Goal: Task Accomplishment & Management: Use online tool/utility

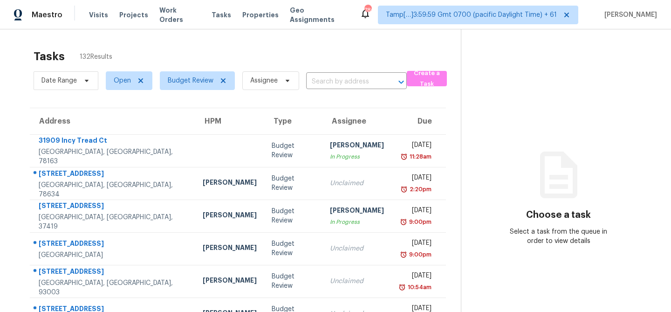
click at [330, 54] on div "Tasks 132 Results" at bounding box center [247, 56] width 427 height 24
click at [350, 81] on input "text" at bounding box center [343, 82] width 75 height 14
click at [330, 52] on div "Tasks 0 Results" at bounding box center [247, 56] width 427 height 24
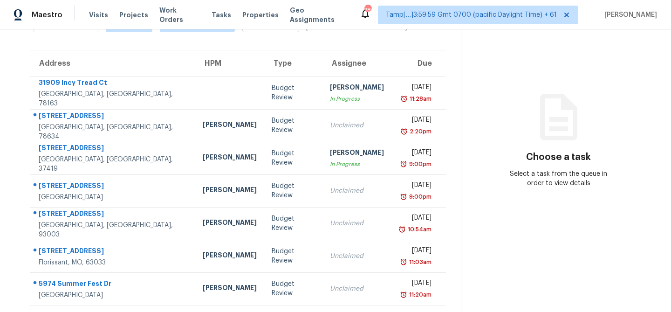
scroll to position [15, 0]
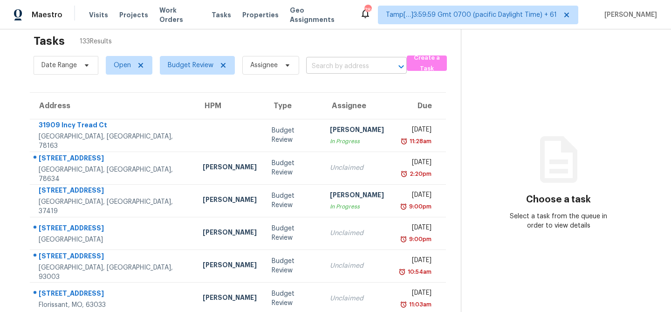
click at [371, 67] on input "text" at bounding box center [343, 66] width 75 height 14
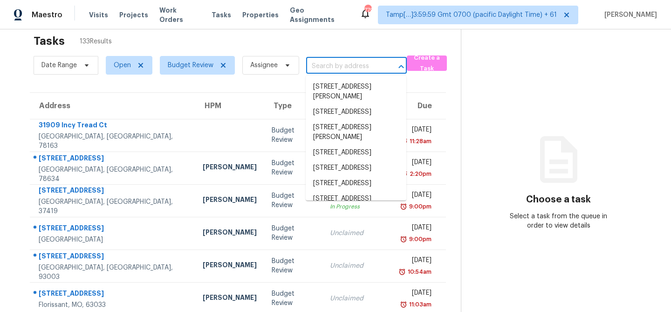
click at [357, 62] on input "text" at bounding box center [343, 66] width 75 height 14
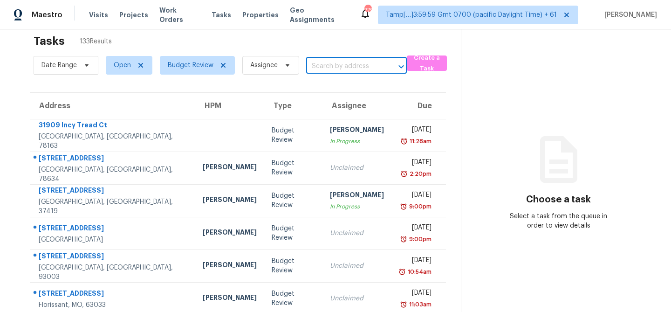
paste input "163 Phoenetia Dr"
type input "163 Phoenetia"
click at [385, 50] on div "Tasks 133 Results" at bounding box center [247, 41] width 427 height 24
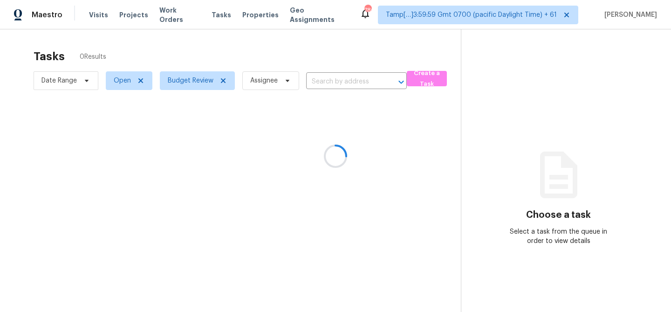
click at [328, 79] on div at bounding box center [335, 156] width 671 height 312
click at [317, 79] on div at bounding box center [335, 156] width 671 height 312
click at [344, 79] on div at bounding box center [335, 156] width 671 height 312
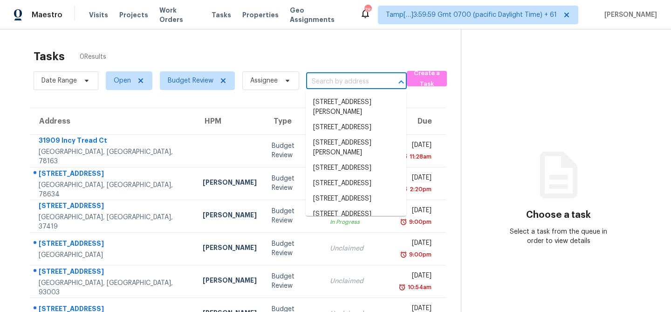
click at [360, 80] on input "text" at bounding box center [343, 82] width 75 height 14
paste input "163 Phoenetia Dr, Saint Augustine, FL 32086"
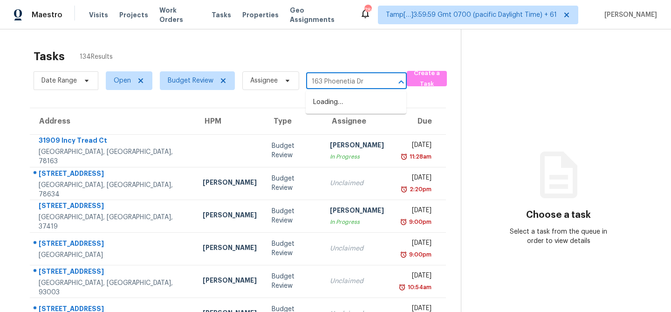
type input "163 Phoenetia Dr"
click at [379, 82] on input "163 Phoenetia Dr" at bounding box center [343, 82] width 75 height 14
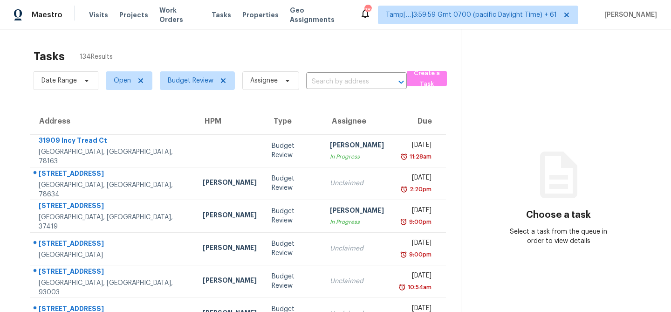
click at [363, 70] on div "Date Range Open Budget Review Assignee ​" at bounding box center [220, 80] width 373 height 24
click at [352, 82] on input "text" at bounding box center [343, 82] width 75 height 14
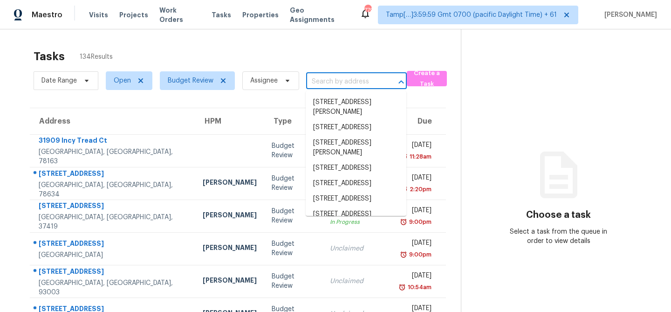
paste input "5315 Barberry Dr, Arlington, TX 76018"
type input "5315 Barberry Dr, Arlington, TX 76018"
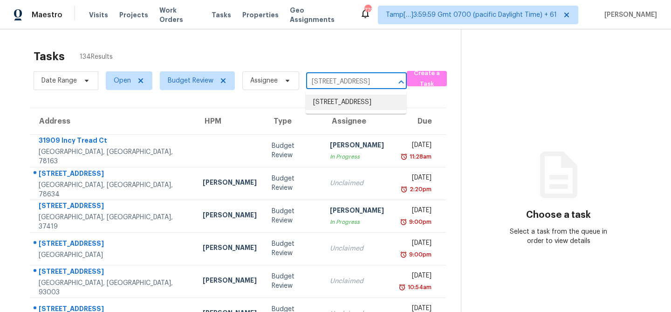
click at [349, 107] on li "5315 Barberry Dr, Arlington, TX 76018" at bounding box center [356, 102] width 101 height 15
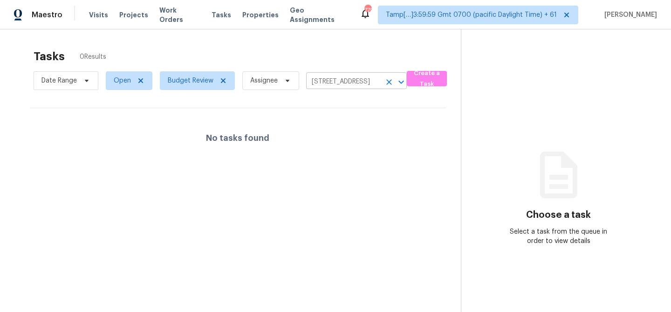
click at [375, 77] on input "5315 Barberry Dr, Arlington, TX 76018" at bounding box center [343, 82] width 75 height 14
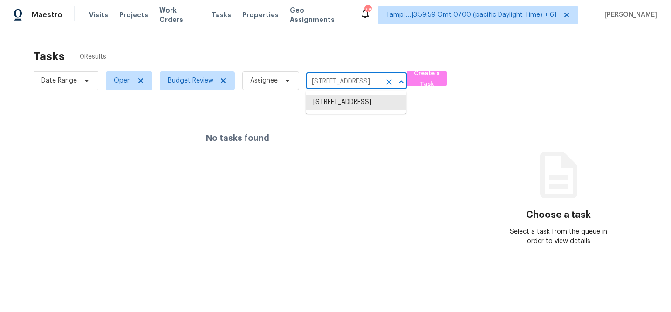
click at [345, 82] on input "5315 Barberry Dr, Arlington, TX 76018" at bounding box center [343, 82] width 75 height 14
drag, startPoint x: 332, startPoint y: 82, endPoint x: 440, endPoint y: 75, distance: 108.7
click at [440, 75] on div "Date Range Open Budget Review Assignee 5315 Barberry Dr, Arlington, TX 76018 ​ …" at bounding box center [247, 80] width 427 height 24
type input "5315 Barberry Dr, Arlington, TX 76018"
drag, startPoint x: 352, startPoint y: 82, endPoint x: 300, endPoint y: 82, distance: 51.7
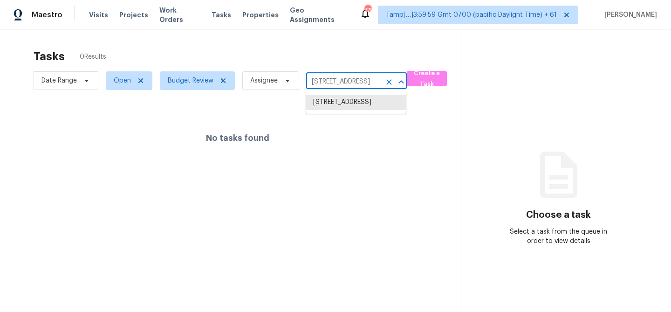
click at [300, 82] on div "Date Range Open Budget Review Assignee 5315 Barberry Dr, Arlington, TX 76018 ​" at bounding box center [220, 80] width 373 height 24
click at [388, 82] on icon "Clear" at bounding box center [388, 81] width 9 height 9
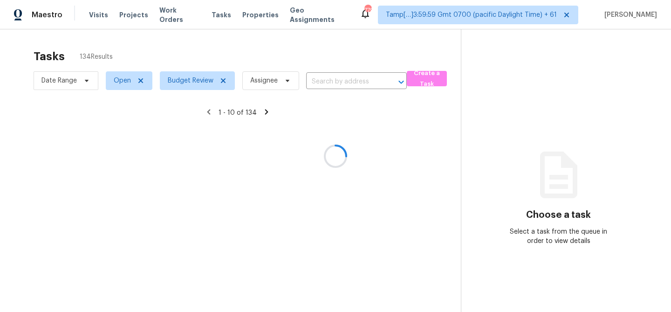
click at [339, 81] on div at bounding box center [335, 156] width 671 height 312
click at [332, 79] on div at bounding box center [335, 156] width 671 height 312
click at [323, 80] on div at bounding box center [335, 156] width 671 height 312
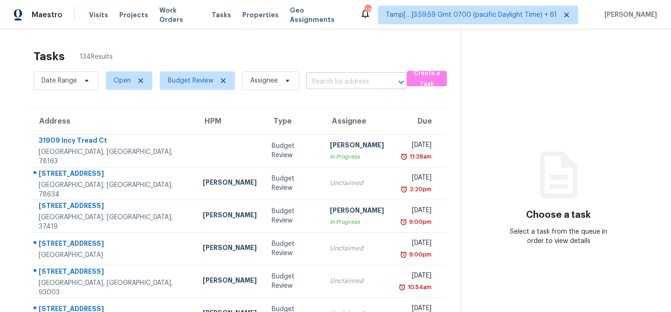
click at [338, 79] on input "text" at bounding box center [343, 82] width 75 height 14
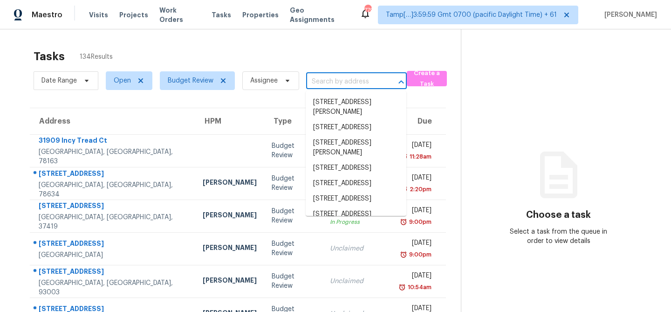
paste input "5315 Barberry"
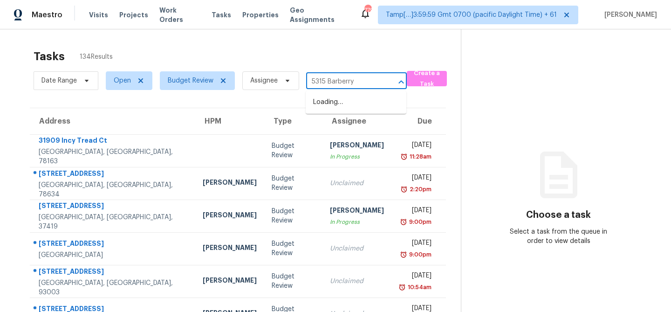
type input "5315 Barberry"
click at [350, 71] on div "Date Range Open Budget Review Assignee ​" at bounding box center [220, 80] width 373 height 24
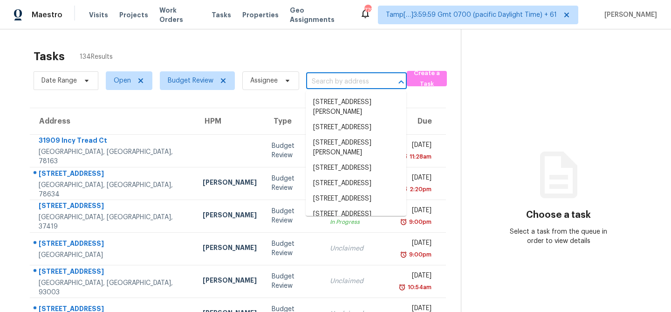
click at [365, 83] on input "text" at bounding box center [343, 82] width 75 height 14
paste input "5315 Barberry"
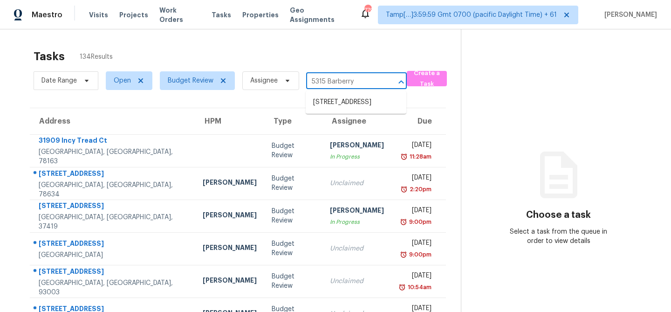
type input "5315 Barberry"
click at [350, 96] on li "5315 Barberry Dr, Arlington, TX 76018" at bounding box center [356, 102] width 101 height 15
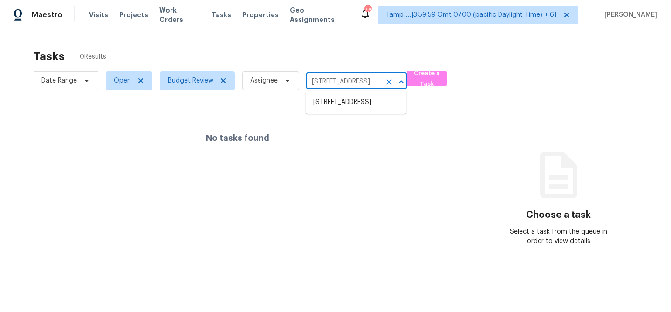
click at [338, 78] on input "5315 Barberry Dr, Arlington, TX 76018" at bounding box center [343, 82] width 75 height 14
click at [349, 107] on li "5315 Barberry Dr, Arlington, TX 76018" at bounding box center [356, 102] width 101 height 15
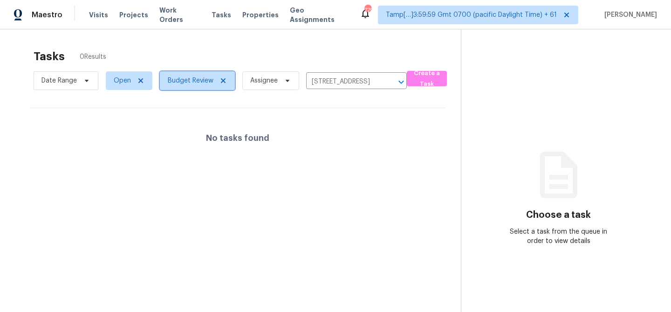
click at [223, 78] on icon at bounding box center [222, 80] width 7 height 7
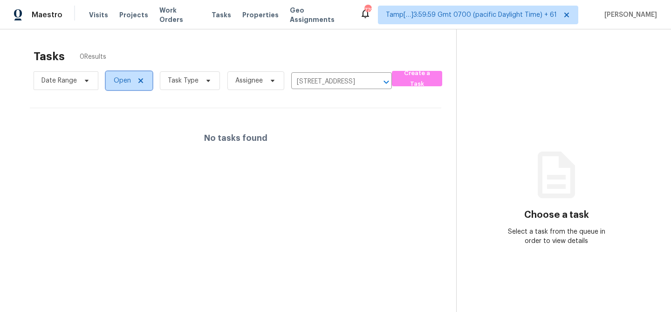
click at [139, 77] on icon at bounding box center [140, 80] width 7 height 7
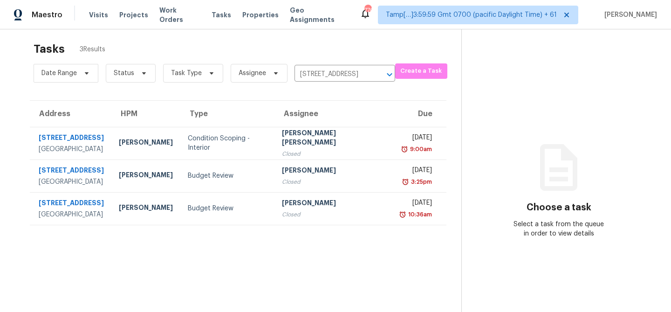
scroll to position [10, 0]
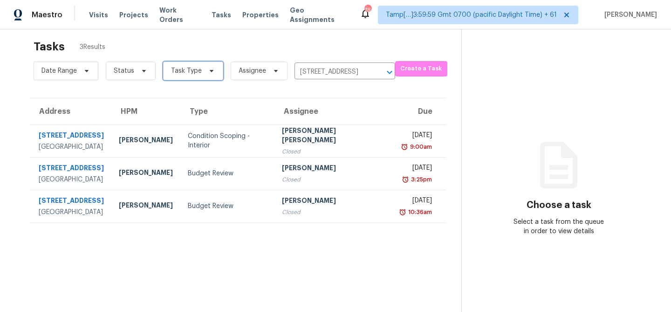
click at [200, 76] on span "Task Type" at bounding box center [193, 70] width 60 height 19
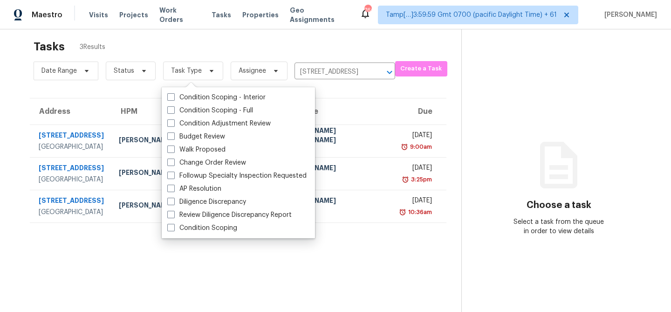
click at [170, 268] on section "Tasks 3 Results Date Range Status Task Type Assignee 5315 Barberry Dr, Arlingto…" at bounding box center [238, 182] width 446 height 297
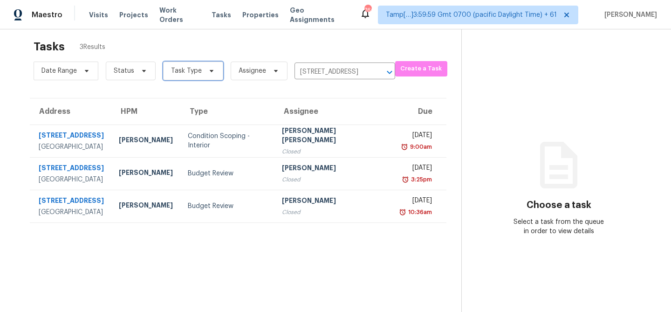
click at [201, 67] on span "Task Type" at bounding box center [193, 70] width 60 height 19
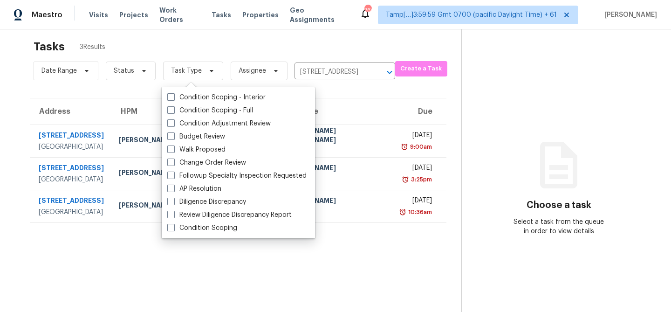
click at [227, 267] on section "Tasks 3 Results Date Range Status Task Type Assignee 5315 Barberry Dr, Arlingto…" at bounding box center [238, 182] width 446 height 297
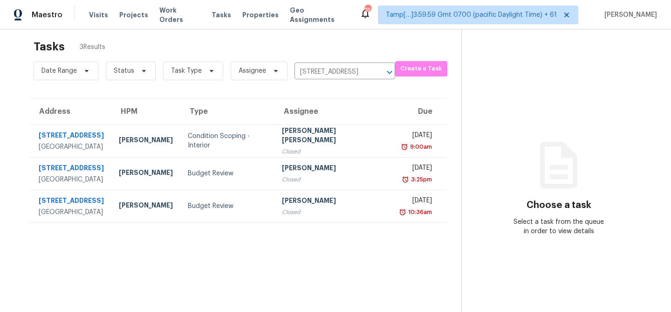
click at [329, 103] on th "Assignee" at bounding box center [332, 111] width 117 height 26
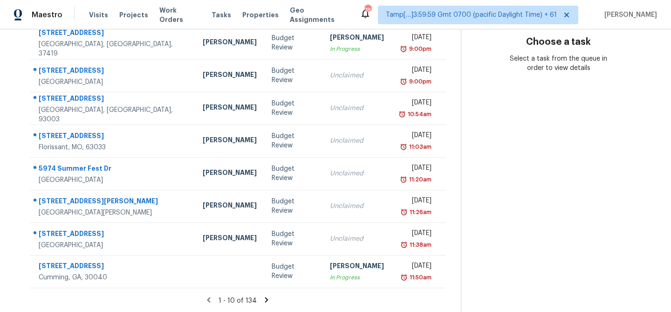
scroll to position [180, 0]
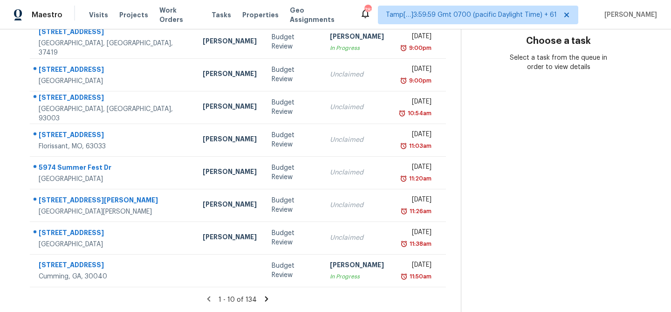
click at [263, 294] on icon at bounding box center [266, 298] width 8 height 8
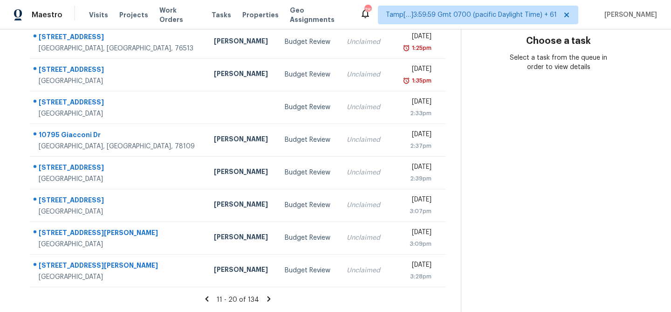
click at [267, 284] on section "Tasks 134 Results Date Range Open Budget Review Assignee ​ Create a Task Addres…" at bounding box center [238, 91] width 446 height 441
click at [267, 294] on icon at bounding box center [269, 298] width 8 height 8
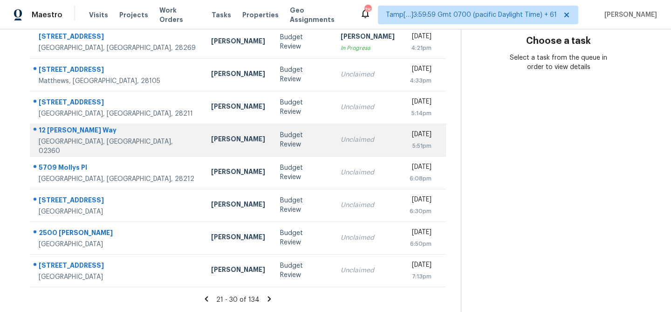
scroll to position [0, 0]
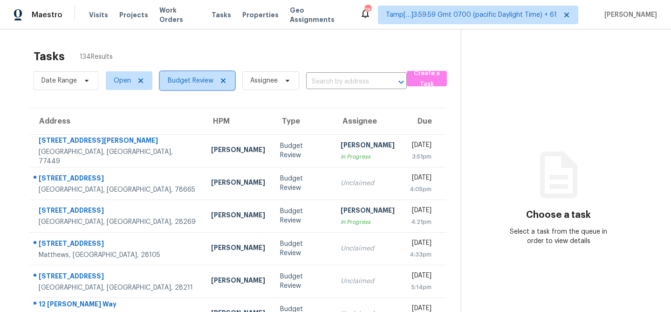
click at [175, 76] on span "Budget Review" at bounding box center [191, 80] width 46 height 9
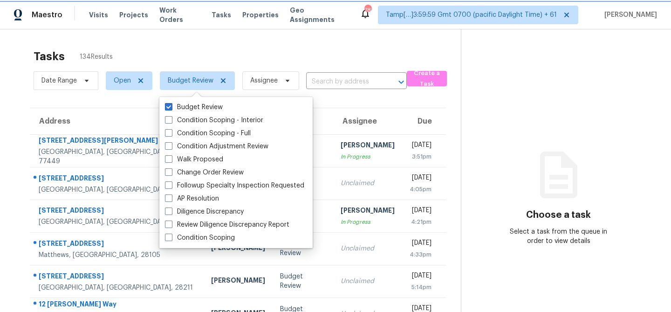
click at [179, 76] on span "Budget Review" at bounding box center [191, 80] width 46 height 9
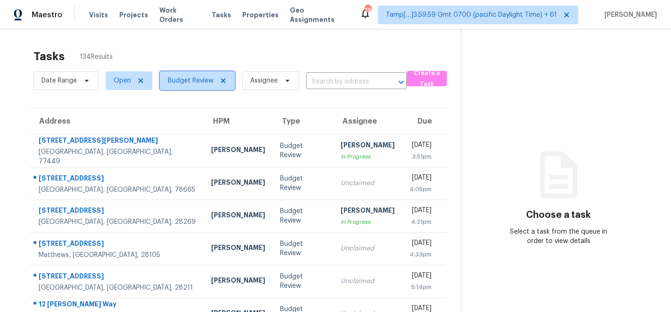
click at [221, 81] on icon at bounding box center [222, 80] width 7 height 7
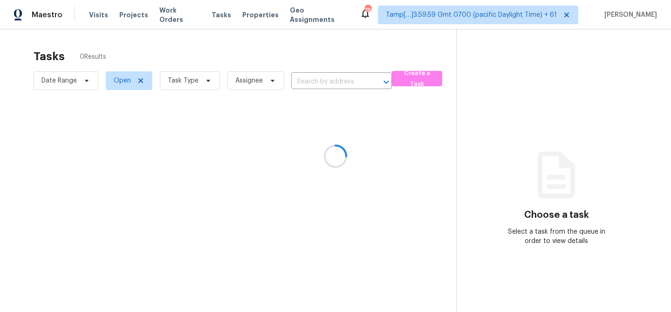
click at [329, 80] on div at bounding box center [335, 156] width 671 height 312
click at [285, 80] on div at bounding box center [335, 156] width 671 height 312
click at [317, 81] on div at bounding box center [335, 156] width 671 height 312
